Goal: Information Seeking & Learning: Check status

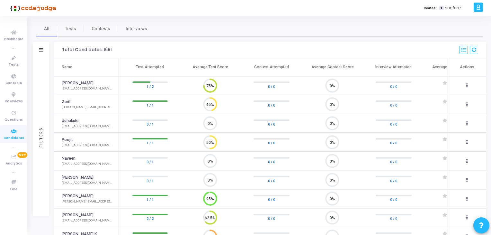
scroll to position [35, 0]
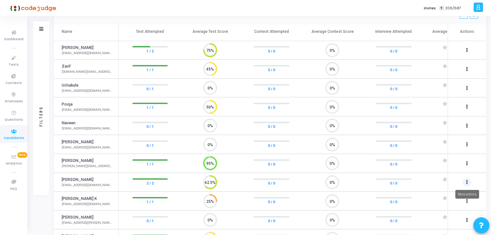
click at [467, 180] on icon at bounding box center [468, 181] width 2 height 3
click at [73, 179] on div at bounding box center [245, 117] width 491 height 235
click at [69, 178] on link "[PERSON_NAME]" at bounding box center [78, 180] width 32 height 6
click at [210, 182] on circle at bounding box center [211, 182] width 8 height 8
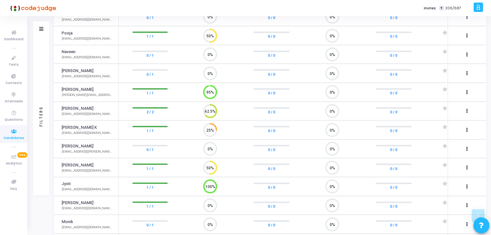
scroll to position [109, 0]
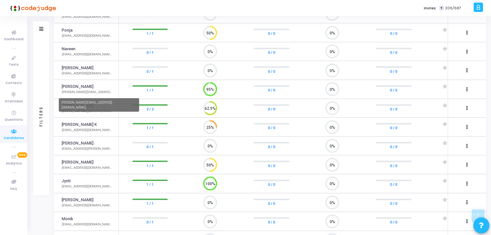
click at [67, 104] on div "abinash.forjob@gmail.com" at bounding box center [99, 105] width 80 height 14
click at [149, 107] on link "2 / 2" at bounding box center [150, 109] width 7 height 6
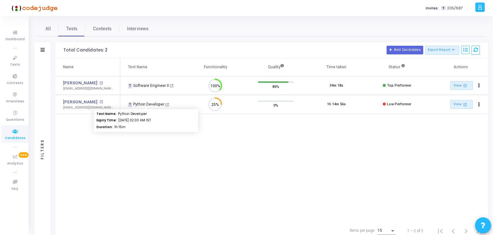
scroll to position [13, 16]
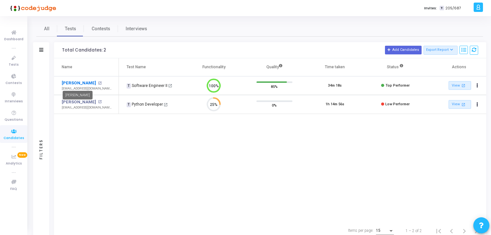
click at [75, 82] on link "[PERSON_NAME]" at bounding box center [79, 83] width 34 height 6
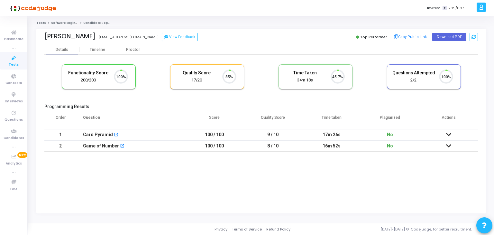
scroll to position [13, 16]
